Goal: Find specific page/section: Find specific page/section

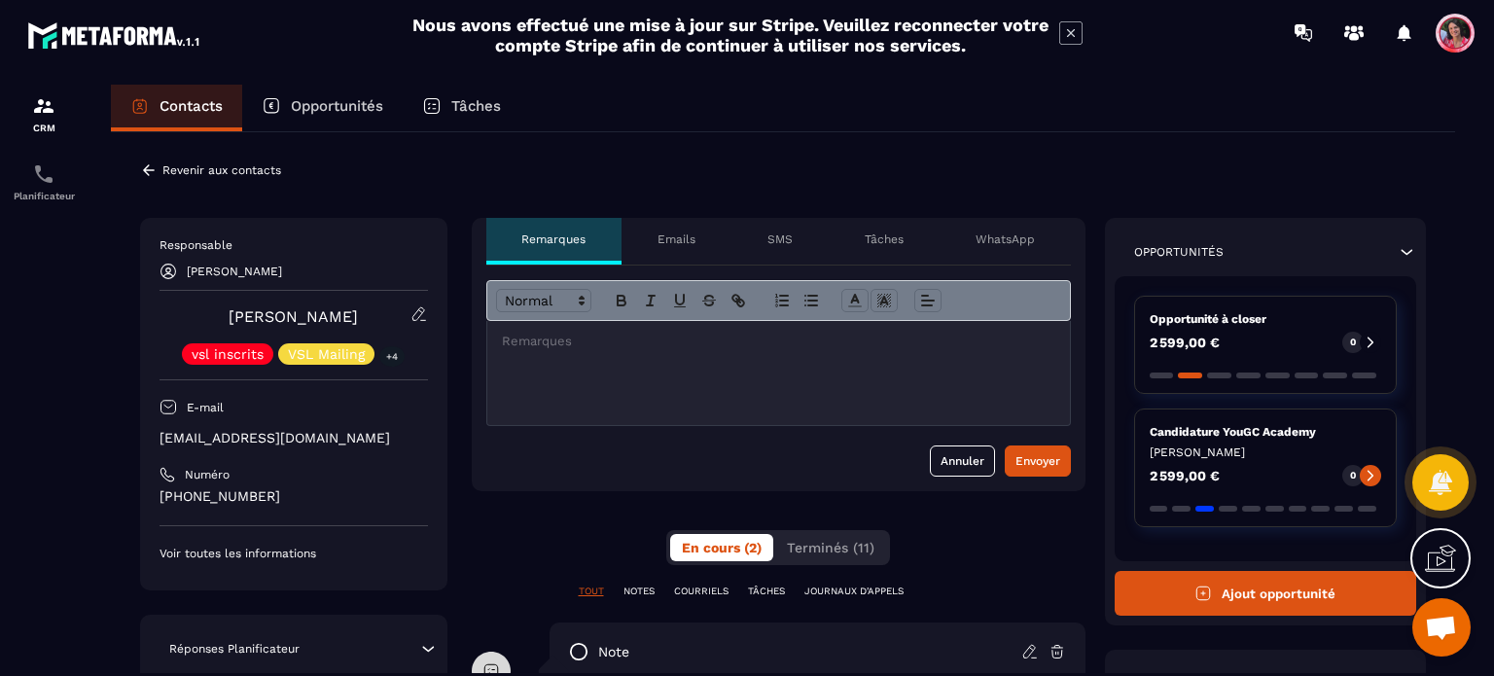
click at [192, 174] on p "Revenir aux contacts" at bounding box center [221, 170] width 119 height 14
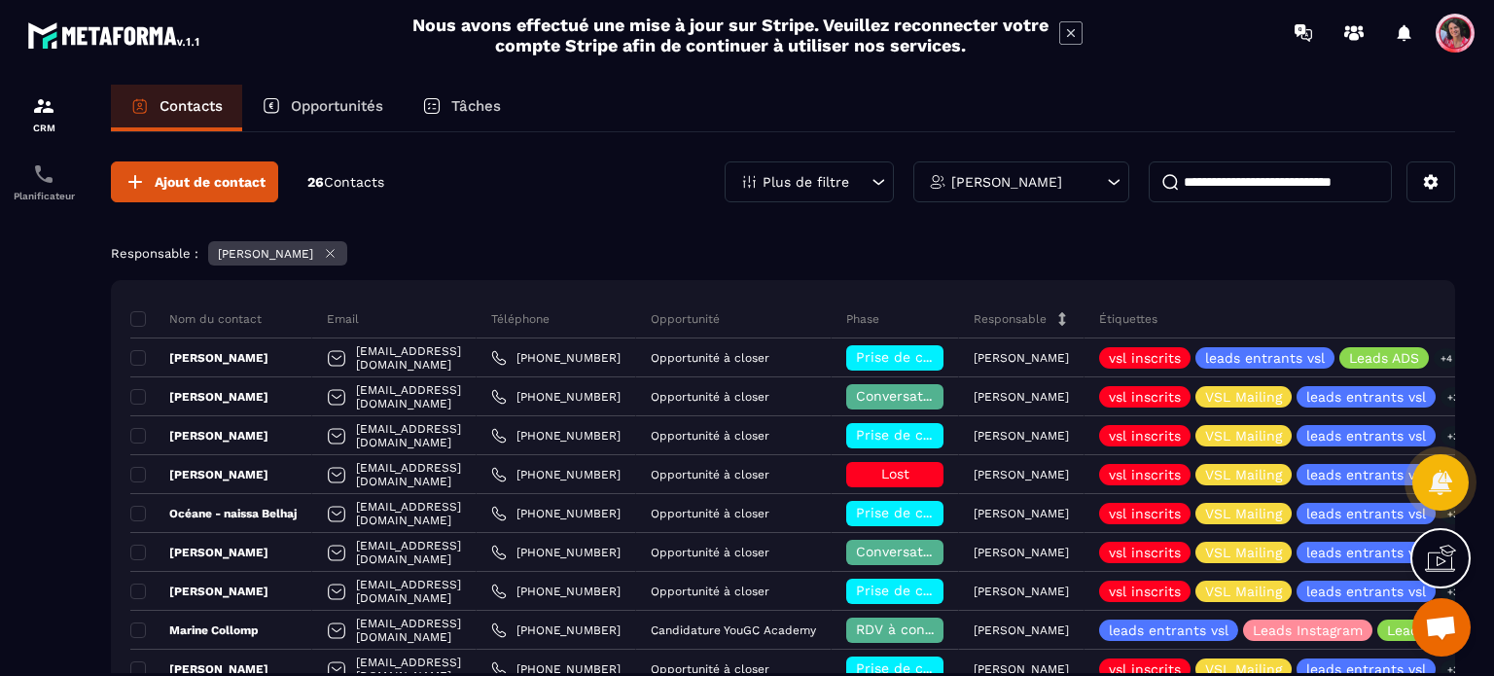
click at [1229, 178] on input at bounding box center [1270, 181] width 243 height 41
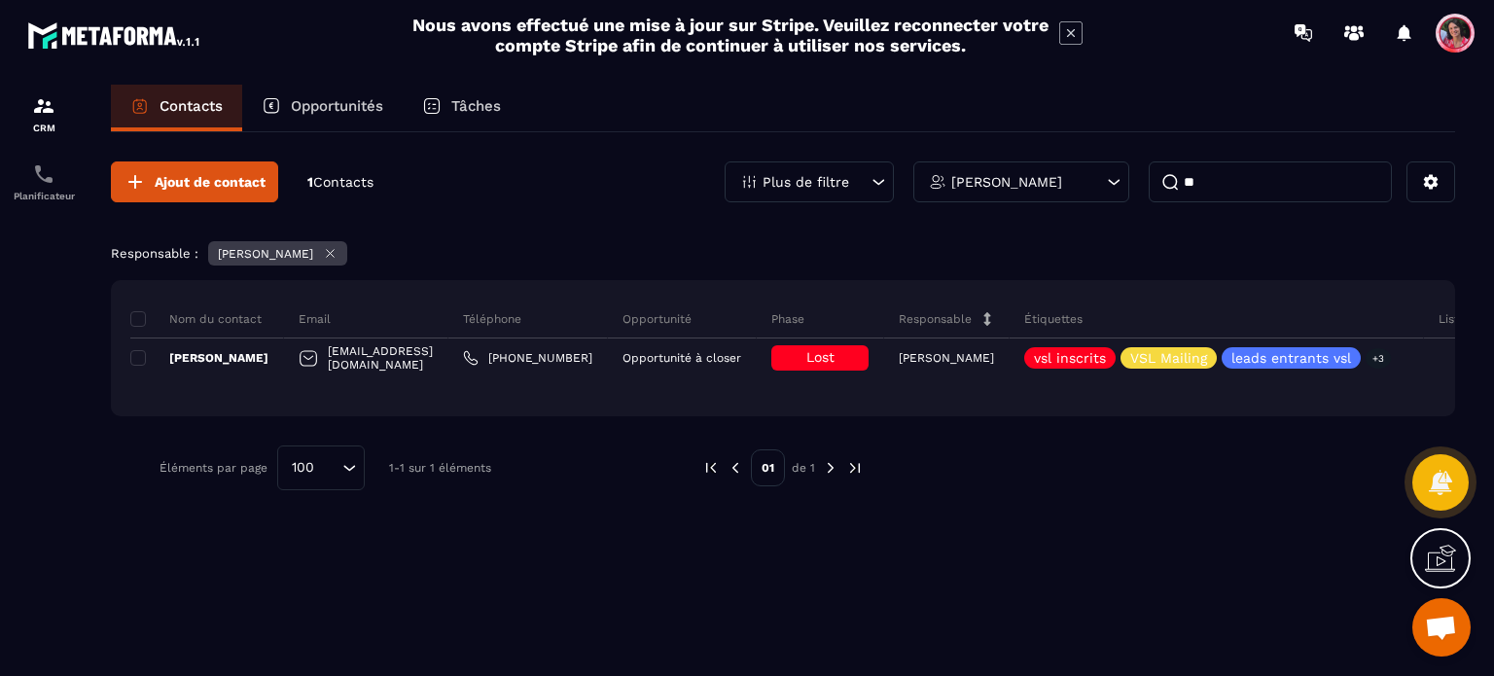
type input "*"
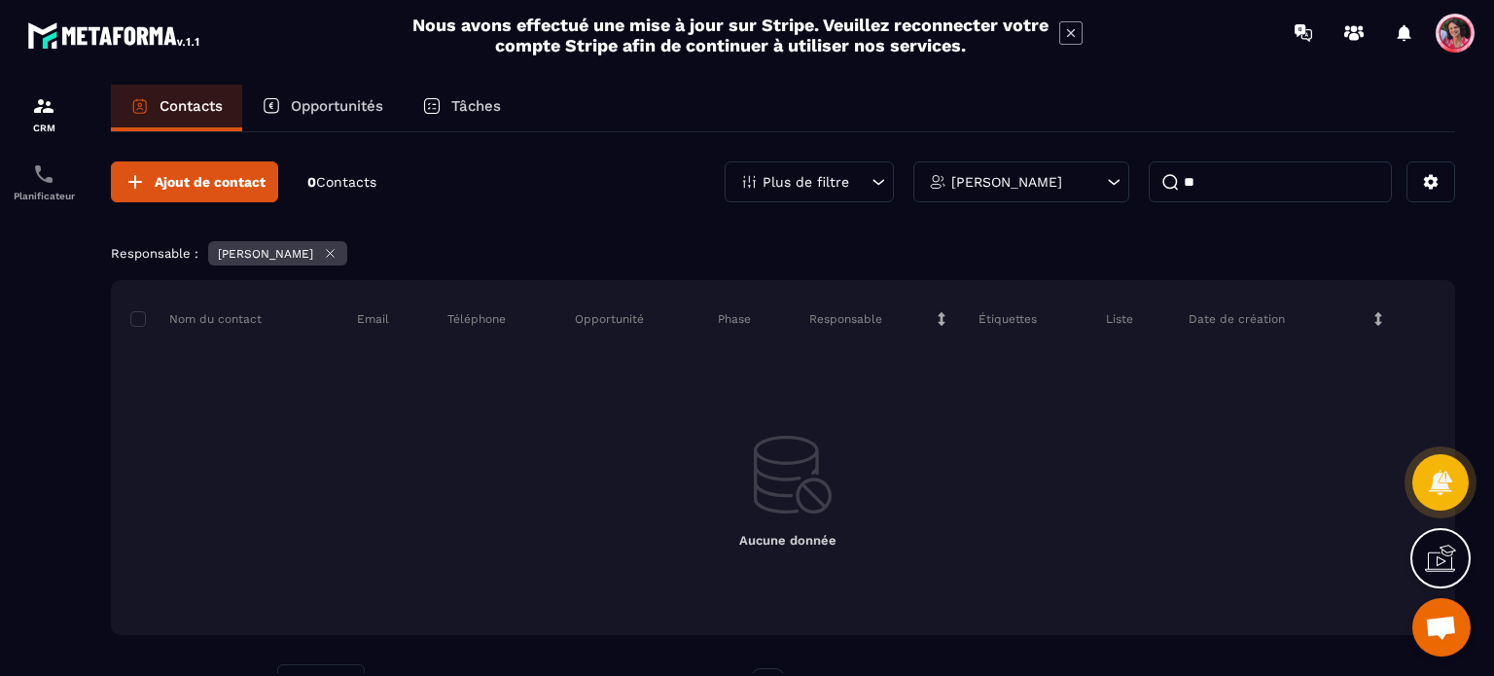
type input "*"
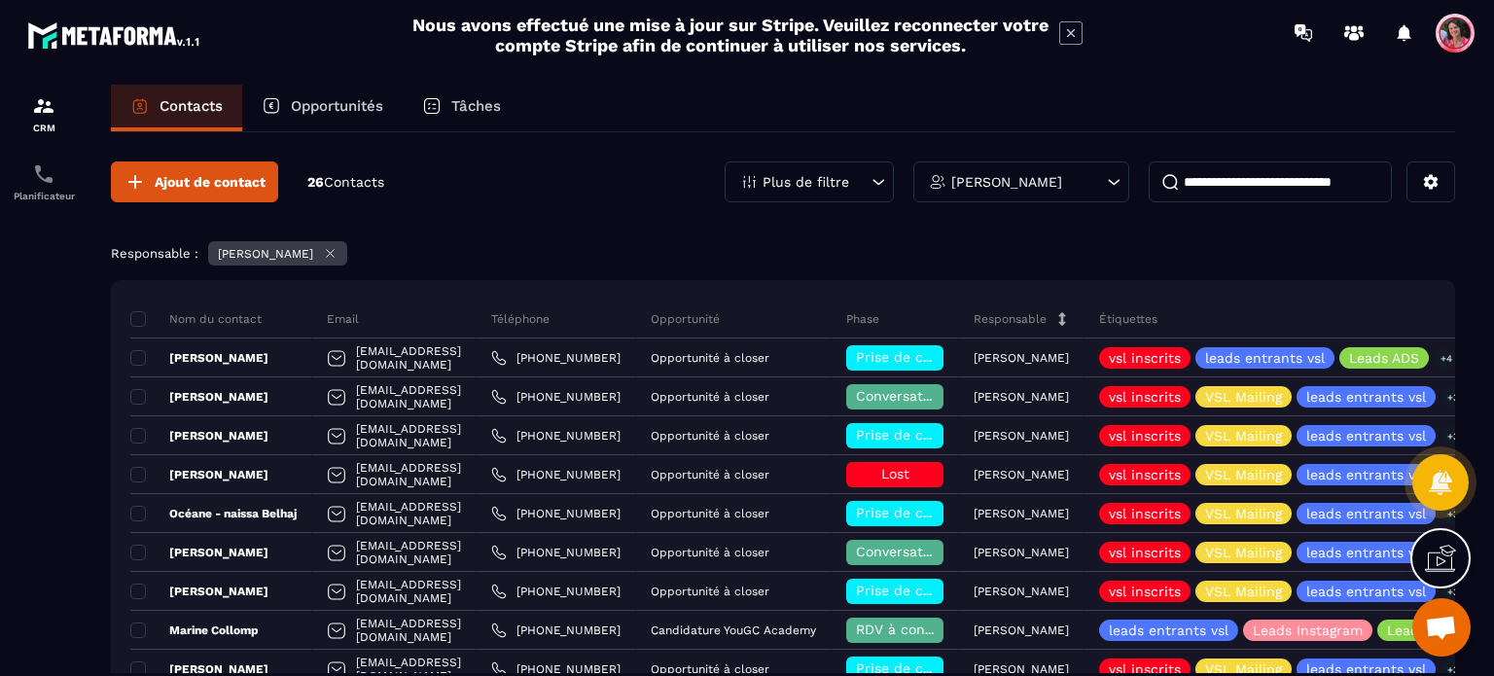
click at [361, 103] on p "Opportunités" at bounding box center [337, 106] width 92 height 18
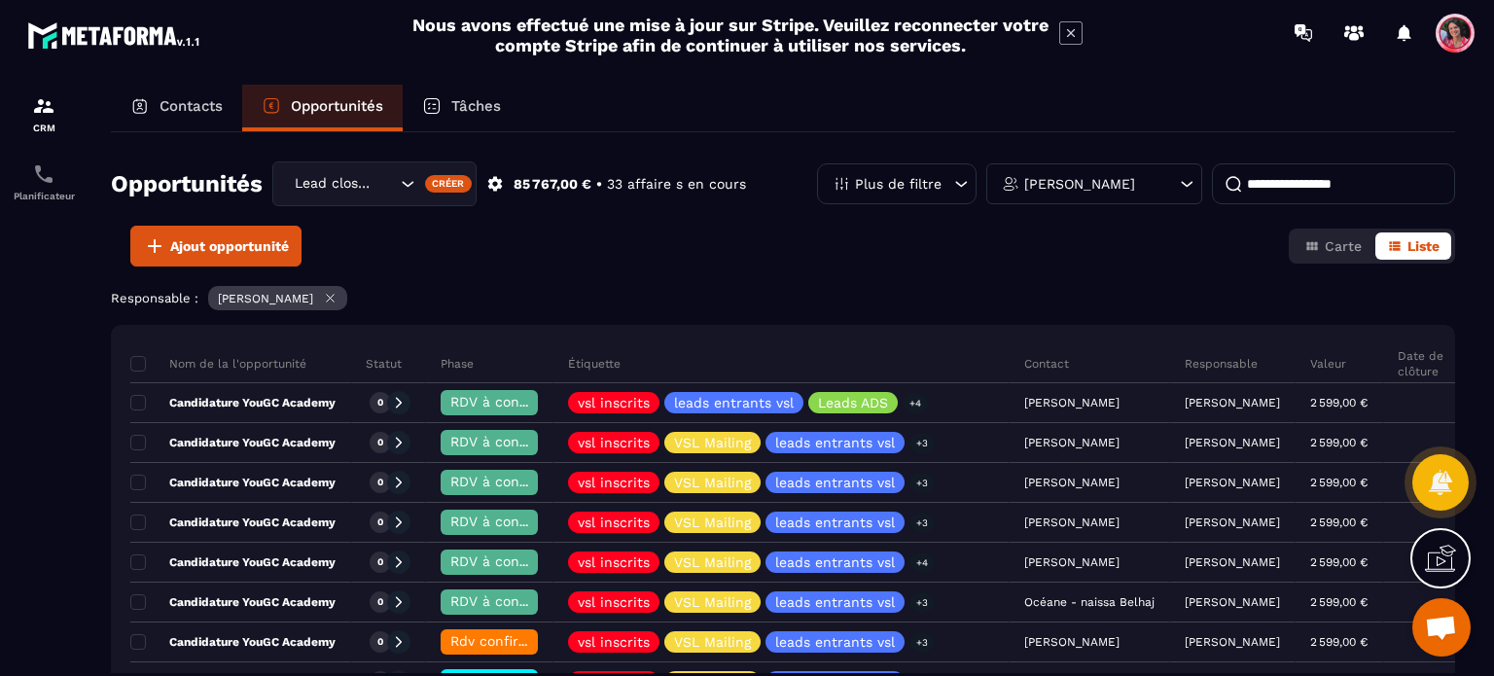
click at [1284, 187] on input at bounding box center [1333, 183] width 243 height 41
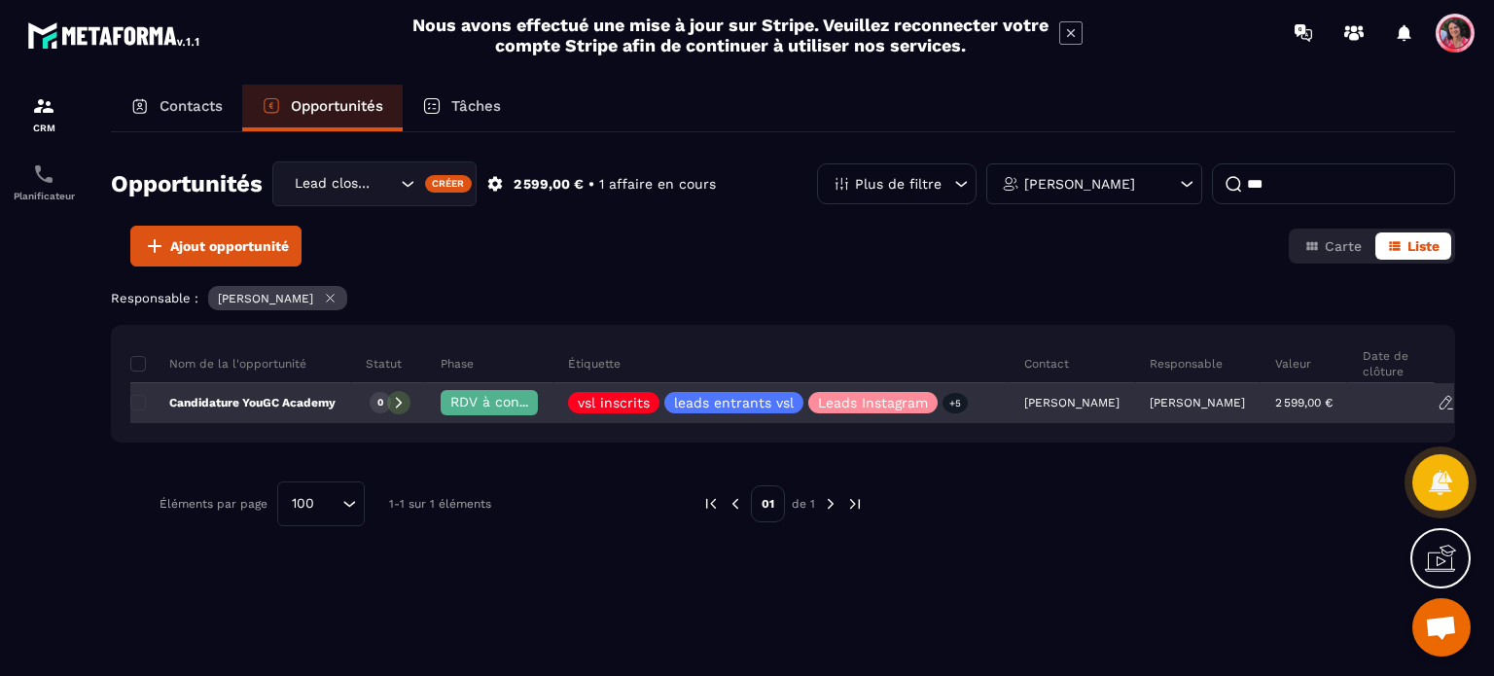
type input "***"
click at [246, 400] on p "Candidature YouGC Academy" at bounding box center [232, 403] width 205 height 16
